Goal: Find specific page/section: Find specific page/section

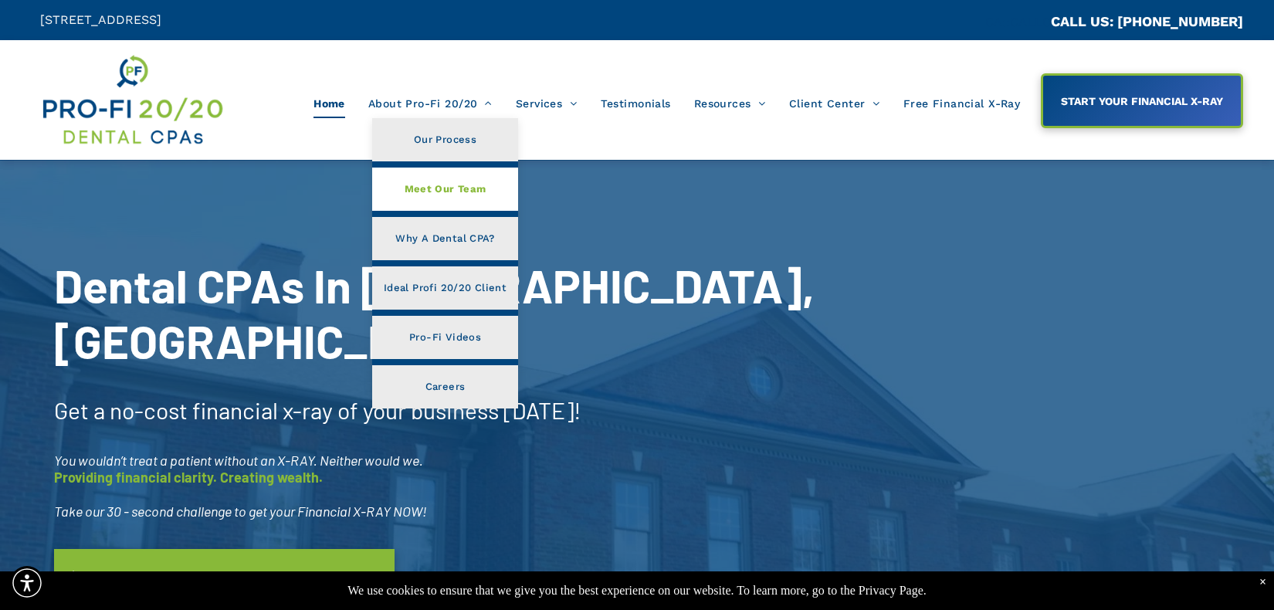
click at [461, 184] on span "Meet Our Team" at bounding box center [446, 189] width 82 height 20
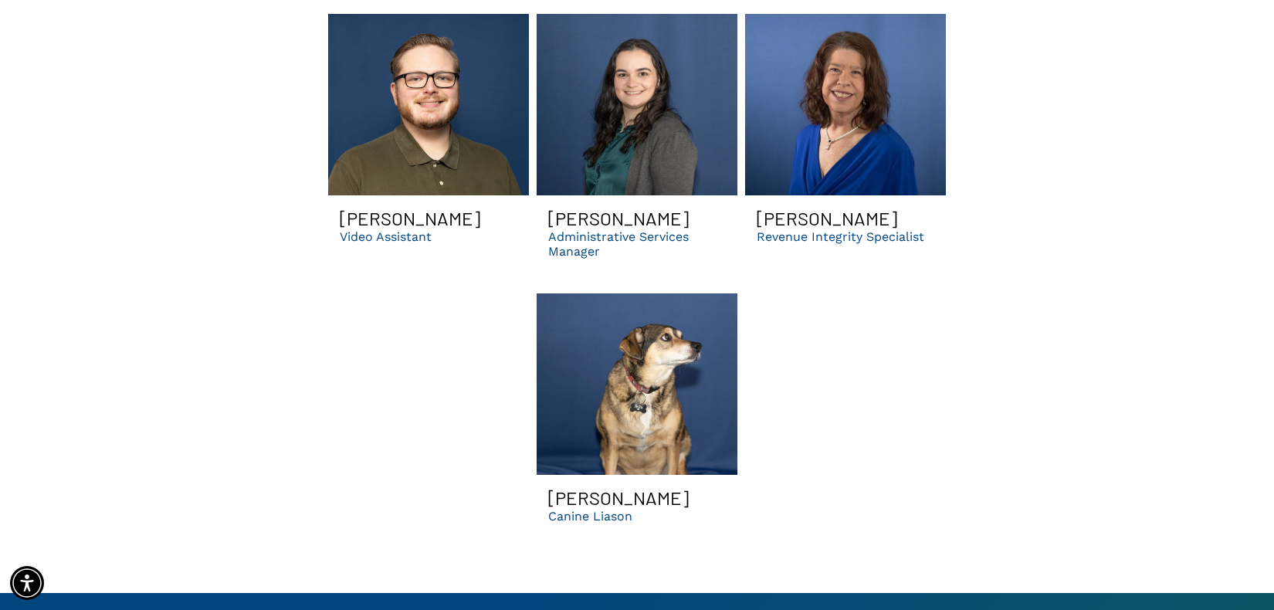
scroll to position [4830, 0]
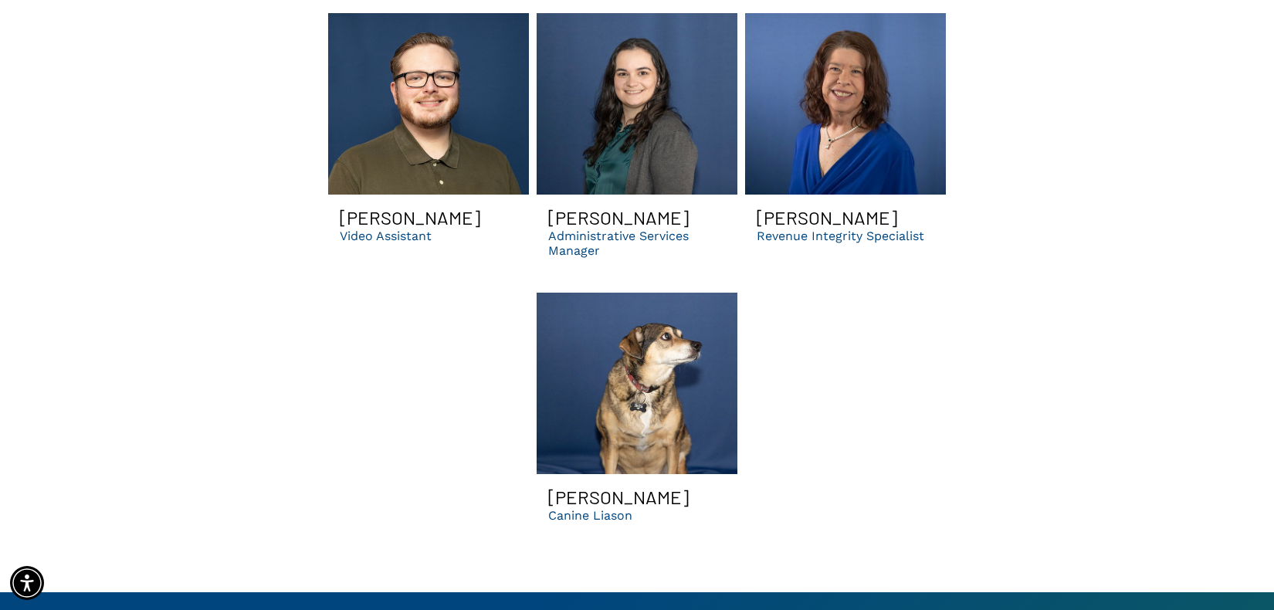
click at [629, 402] on link "A brown dog is sitting on a blue blanket and looking up." at bounding box center [637, 384] width 201 height 182
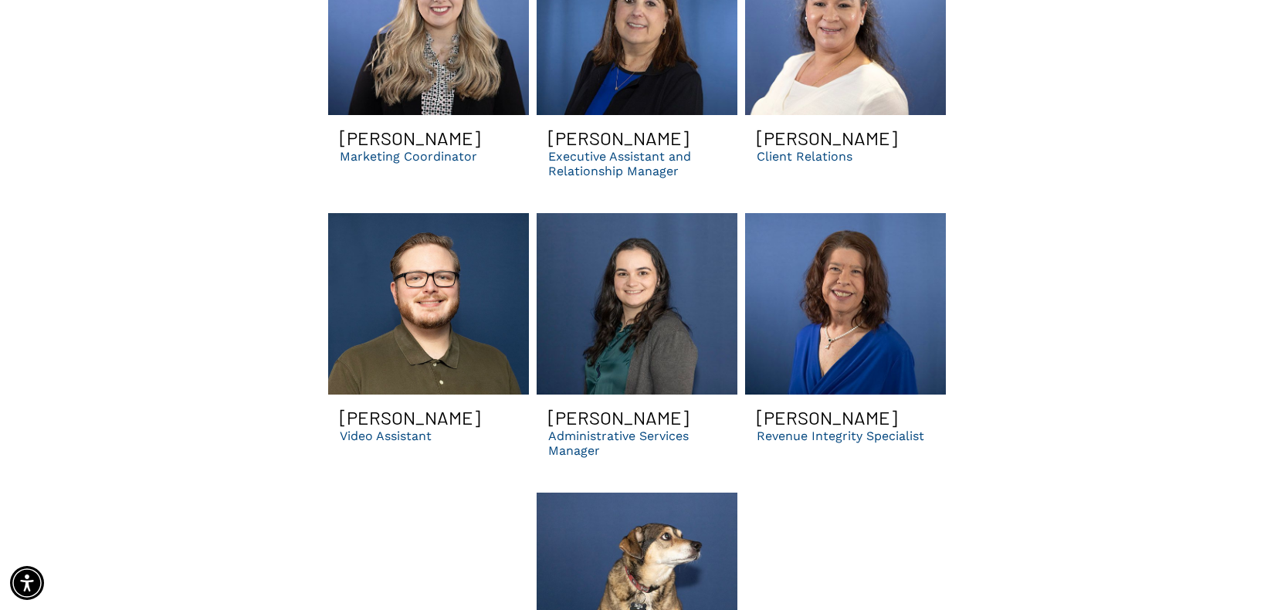
scroll to position [4635, 0]
